Goal: Find specific page/section: Find specific page/section

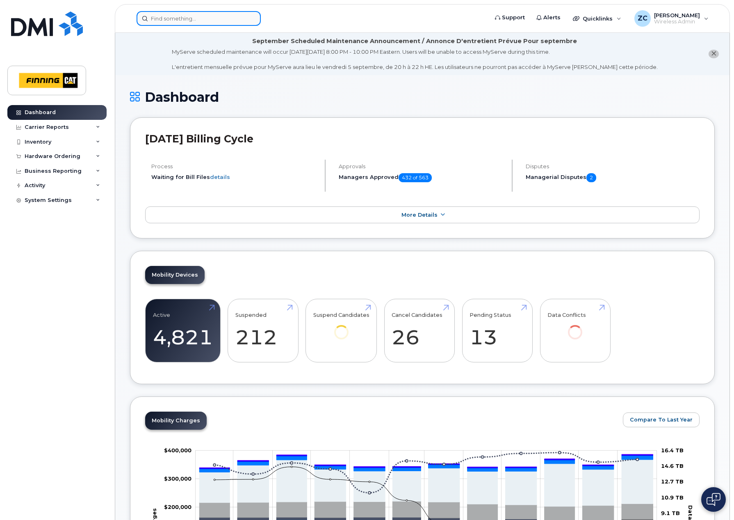
click at [183, 21] on input at bounding box center [199, 18] width 124 height 15
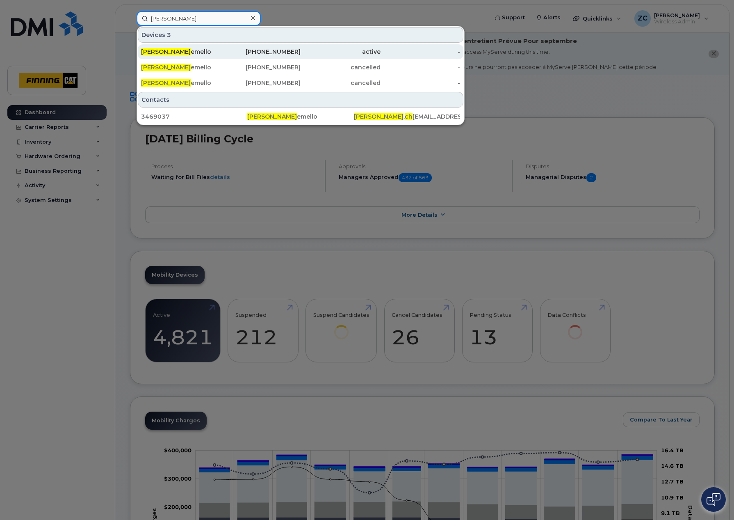
type input "tracey ch"
click at [226, 51] on div "780-293-6254" at bounding box center [261, 52] width 80 height 8
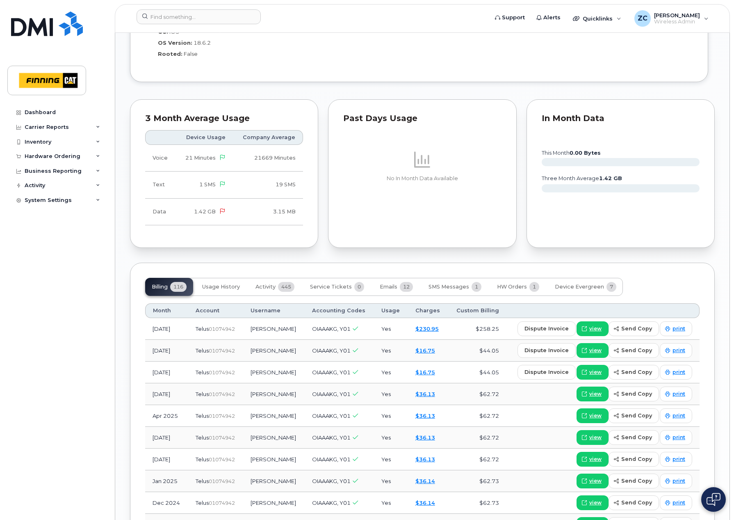
scroll to position [794, 0]
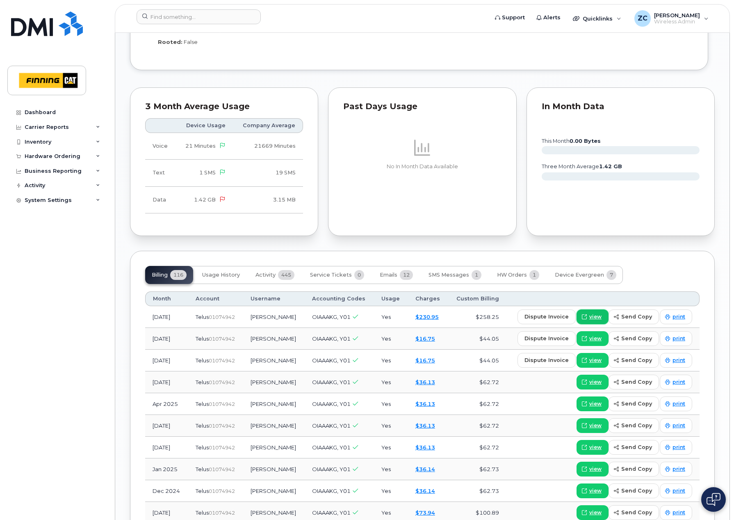
click at [596, 313] on span "view" at bounding box center [595, 316] width 12 height 7
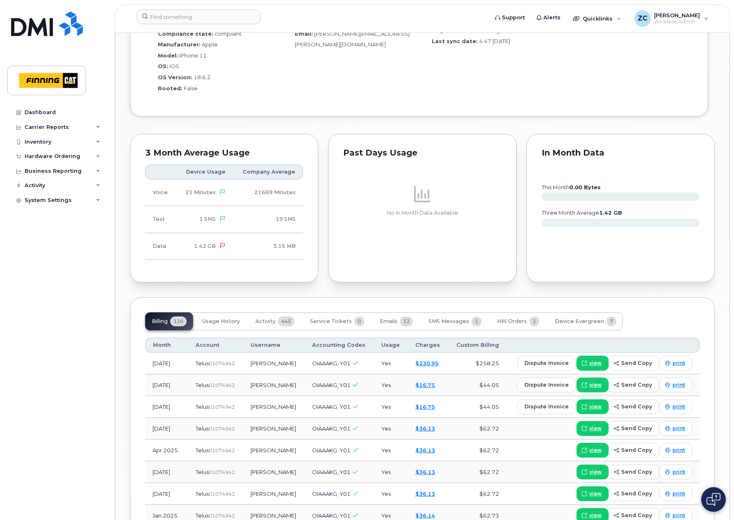
scroll to position [747, 0]
